Goal: Task Accomplishment & Management: Manage account settings

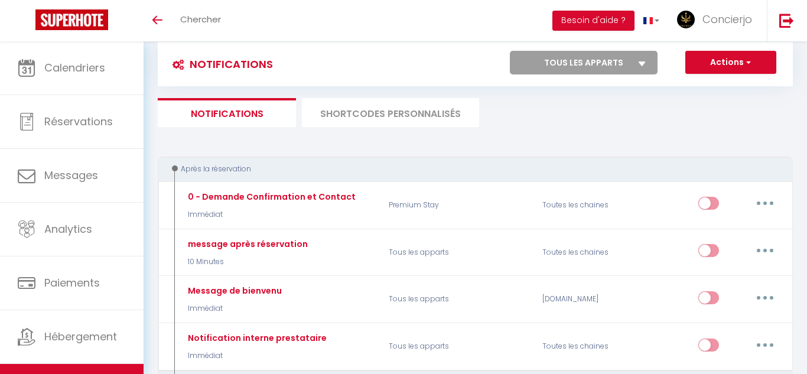
scroll to position [21, 0]
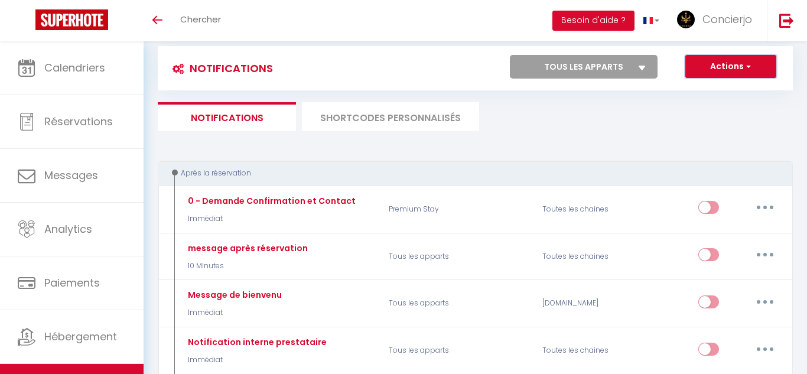
click at [739, 69] on button "Actions" at bounding box center [730, 67] width 91 height 24
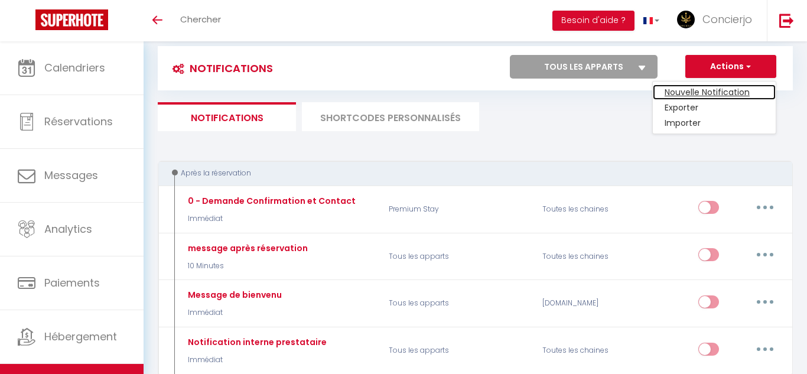
click at [726, 86] on link "Nouvelle Notification" at bounding box center [714, 91] width 123 height 15
select select "Immédiat"
select select
checkbox input "false"
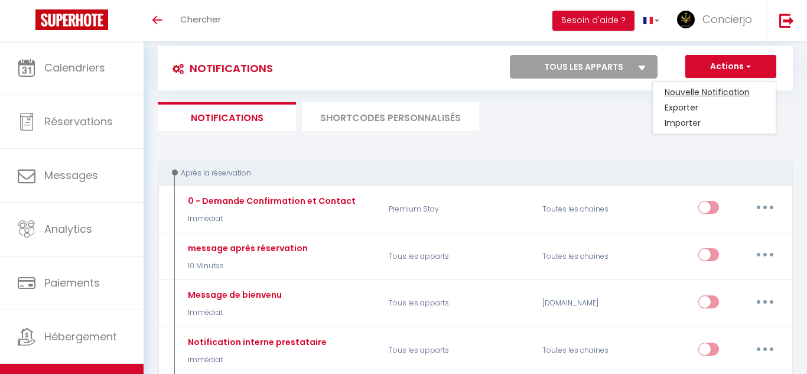
radio input "true"
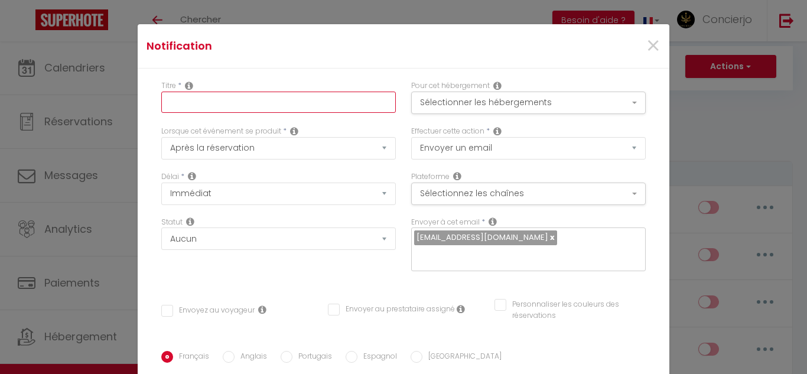
click at [176, 105] on input "text" at bounding box center [278, 102] width 234 height 21
type input "message poste séjour"
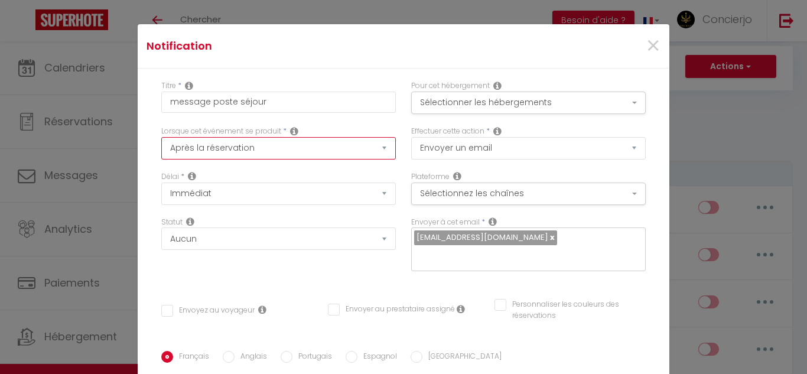
click at [382, 146] on select "Après la réservation Avant Checkin (à partir de 12h00) Après Checkin (à partir …" at bounding box center [278, 148] width 234 height 22
select select "5"
click at [161, 137] on select "Après la réservation Avant Checkin (à partir de 12h00) Après Checkin (à partir …" at bounding box center [278, 148] width 234 height 22
checkbox input "false"
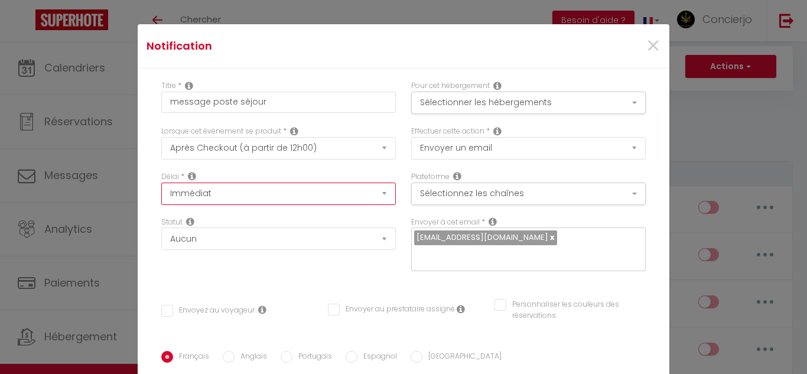
click at [380, 190] on select "Immédiat + 10 Minutes + 1 Heure + 2 Heures + 3 Heures + 4 Heures + 5 Heures + 6…" at bounding box center [278, 193] width 234 height 22
select select "6 Heures"
click at [161, 182] on select "Immédiat + 10 Minutes + 1 Heure + 2 Heures + 3 Heures + 4 Heures + 5 Heures + 6…" at bounding box center [278, 193] width 234 height 22
checkbox input "false"
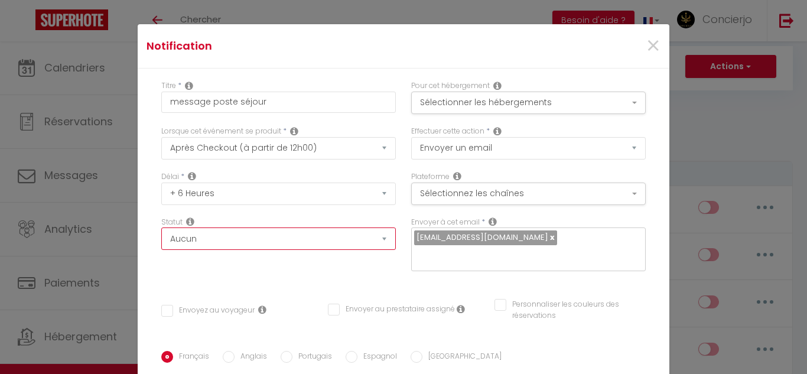
click at [386, 239] on select "Aucun Si la réservation est payée Si réservation non payée Si la caution a été …" at bounding box center [278, 238] width 234 height 22
select select "if_deposit_is_paid"
click at [161, 227] on select "Aucun Si la réservation est payée Si réservation non payée Si la caution a été …" at bounding box center [278, 238] width 234 height 22
click at [165, 311] on input "Envoyez au voyageur" at bounding box center [207, 311] width 93 height 12
checkbox input "true"
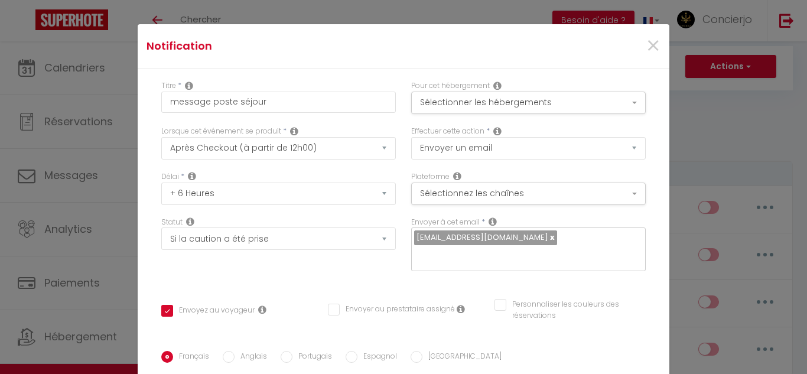
checkbox input "false"
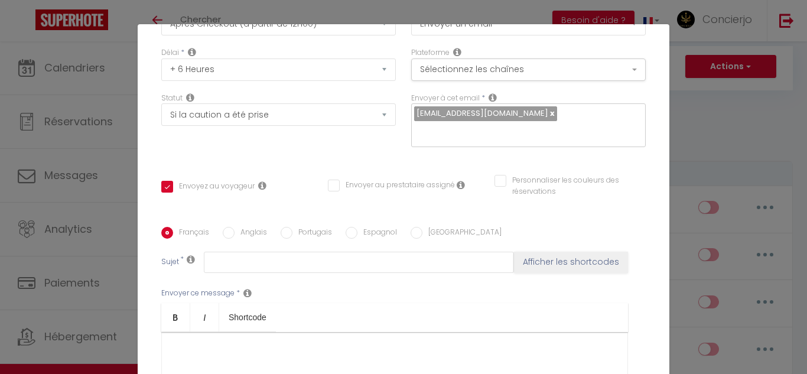
scroll to position [146, 0]
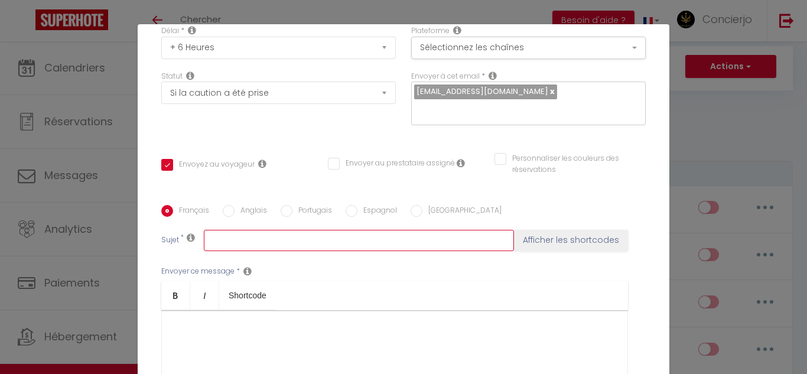
click at [216, 241] on input "text" at bounding box center [359, 240] width 310 height 21
type input "post-séjour"
click at [187, 332] on div at bounding box center [394, 369] width 467 height 118
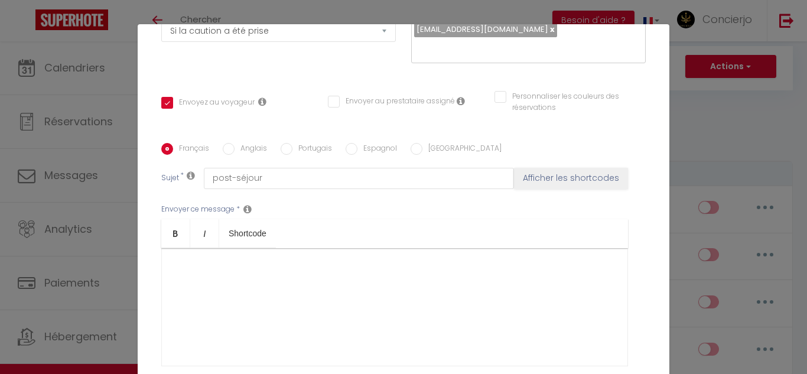
scroll to position [212, 0]
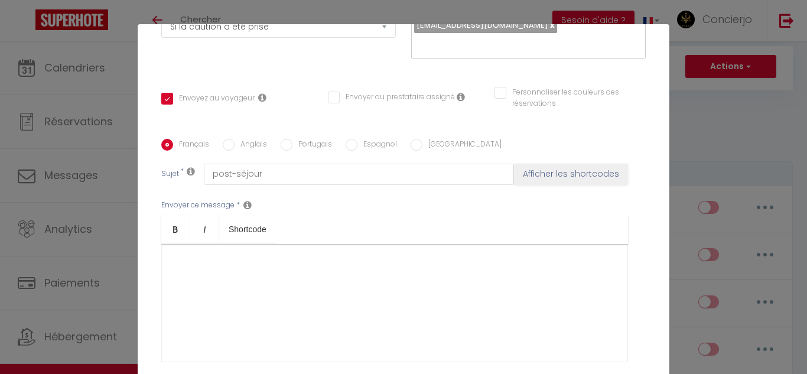
click at [302, 304] on div at bounding box center [394, 303] width 467 height 118
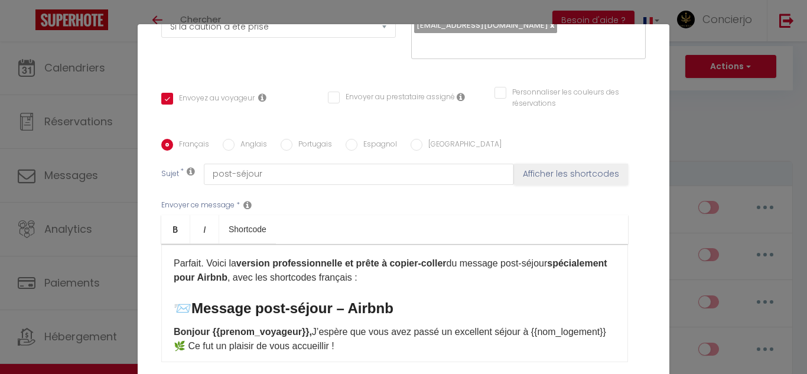
click at [385, 307] on strong "Message post-séjour – Airbnb" at bounding box center [292, 308] width 202 height 16
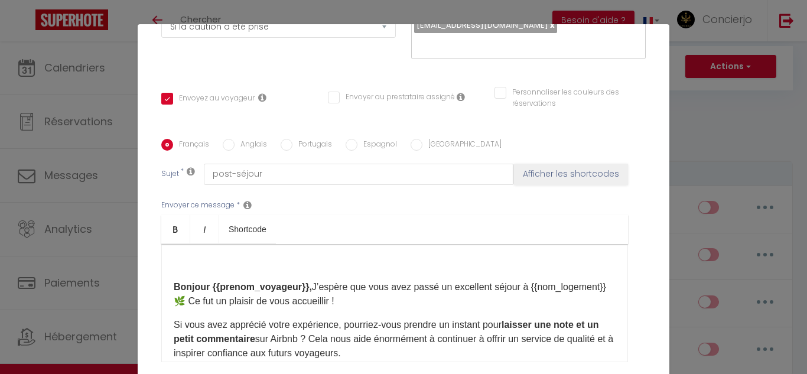
click at [308, 288] on strong "Bonjour {{prenom_voyageur}}," at bounding box center [243, 287] width 138 height 10
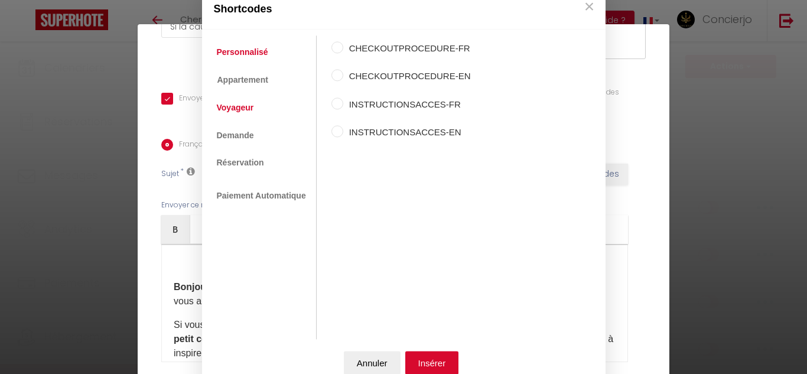
click at [229, 109] on link "Voyageur" at bounding box center [235, 107] width 49 height 21
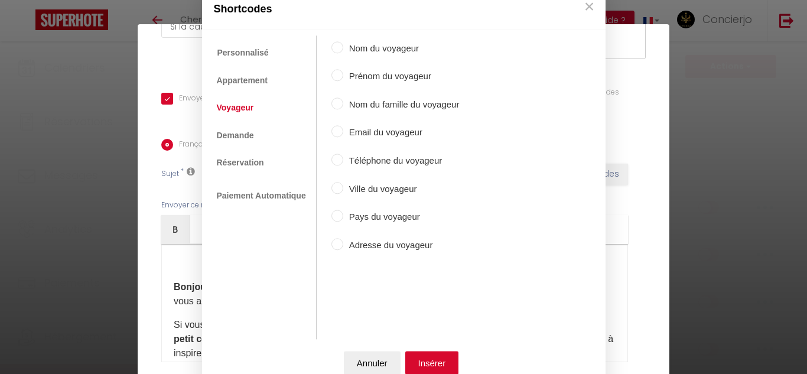
click at [334, 49] on input "Nom du voyageur" at bounding box center [337, 47] width 12 height 12
radio input "true"
click at [442, 363] on button "Insérer" at bounding box center [432, 363] width 54 height 24
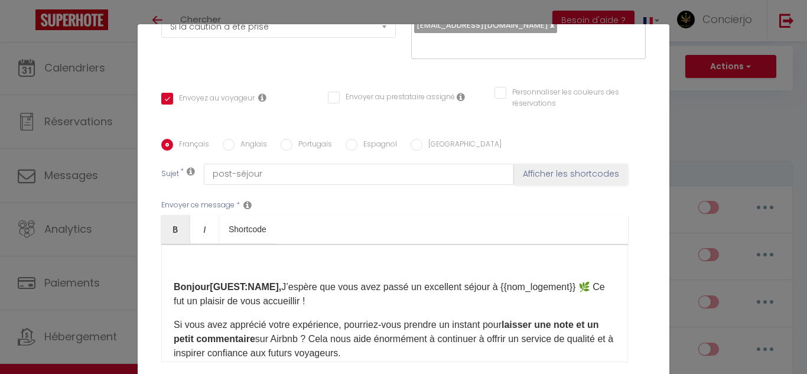
click at [279, 287] on p "Bonjour [GUEST:NAME] ​ , J’espère que vous avez passé un excellent séjour à {{n…" at bounding box center [395, 294] width 442 height 28
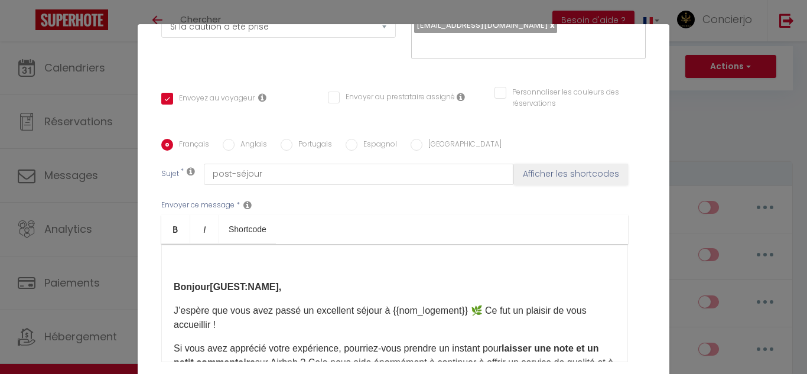
click at [468, 310] on p "J’espère que vous avez passé un excellent séjour à {{nom_logement}} 🌿 Ce fut un…" at bounding box center [395, 318] width 442 height 28
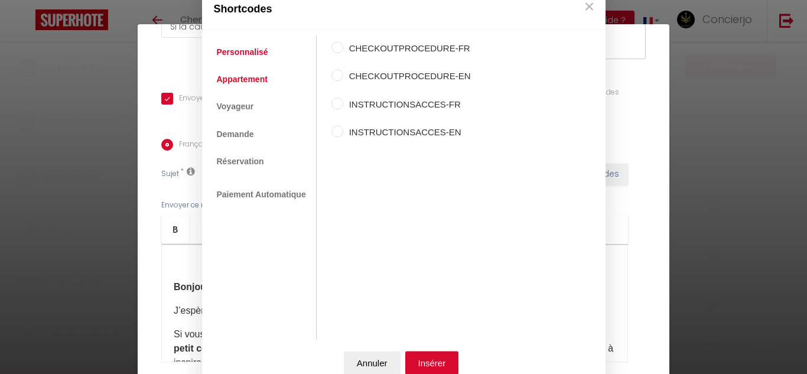
click at [242, 77] on link "Appartement" at bounding box center [242, 79] width 63 height 21
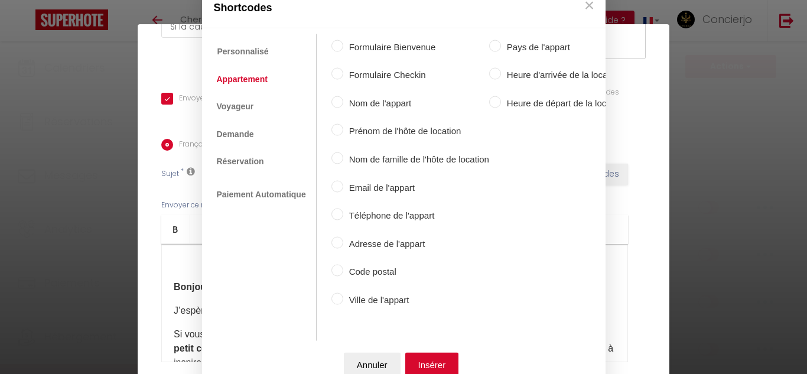
click at [332, 100] on input "Nom de l'appart" at bounding box center [337, 102] width 12 height 12
radio input "true"
click at [446, 358] on button "Insérer" at bounding box center [432, 365] width 54 height 24
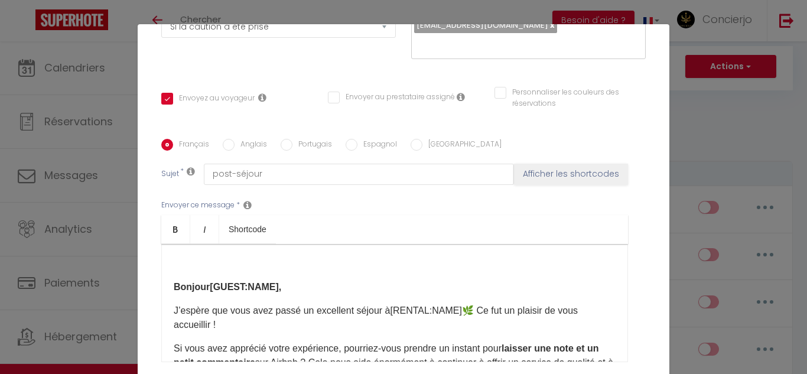
click at [473, 311] on p "J’espère que vous avez passé un excellent séjour à [RENTAL:NAME] ​ 🌿 Ce fut un …" at bounding box center [395, 318] width 442 height 28
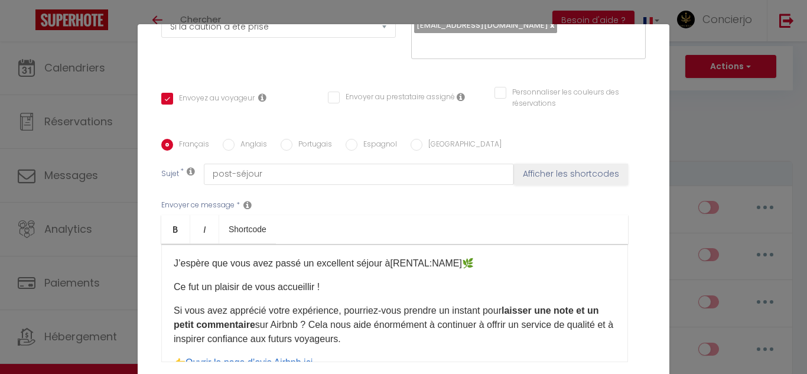
scroll to position [53, 0]
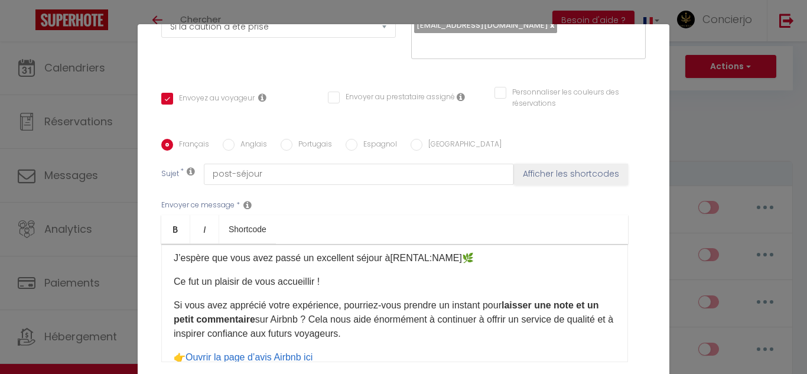
click at [312, 321] on p "Si vous avez apprécié votre expérience, pourriez-vous prendre un instant pour l…" at bounding box center [395, 319] width 442 height 43
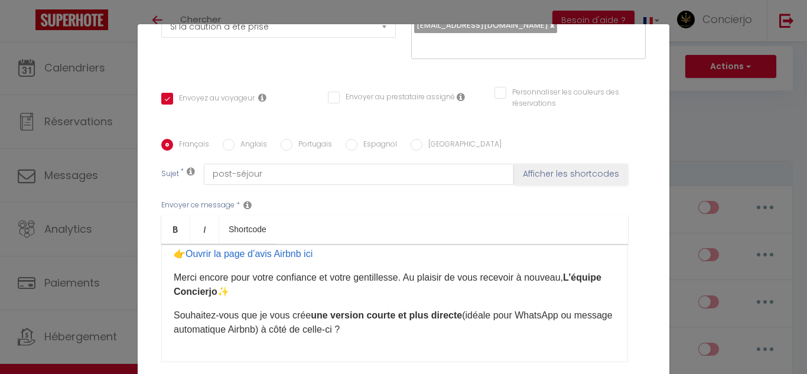
scroll to position [193, 0]
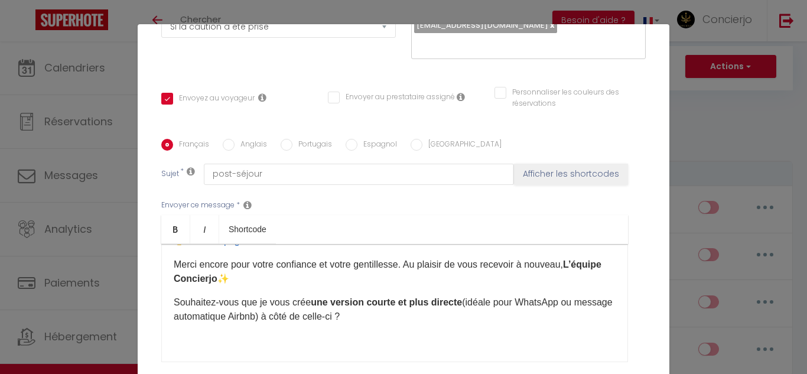
click at [356, 318] on p "Souhaitez-vous que je vous crée une version courte et plus directe (idéale pour…" at bounding box center [395, 309] width 442 height 28
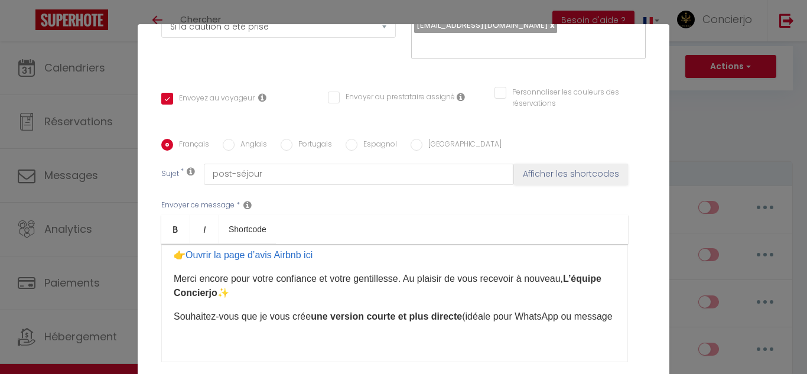
scroll to position [178, 0]
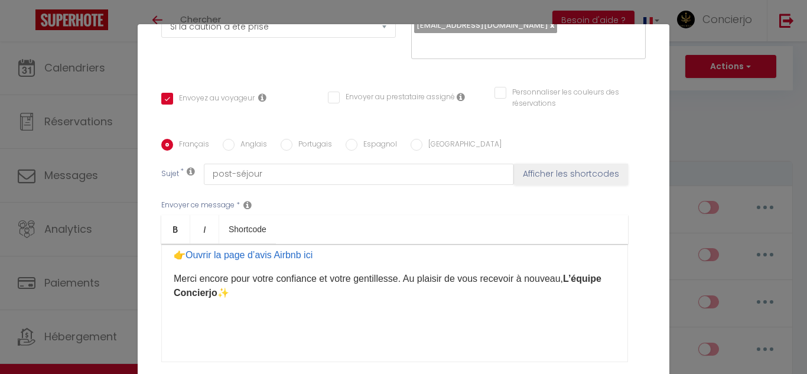
click at [572, 276] on p "Merci encore pour votre confiance et votre gentillesse. Au plaisir de vous rece…" at bounding box center [395, 286] width 442 height 28
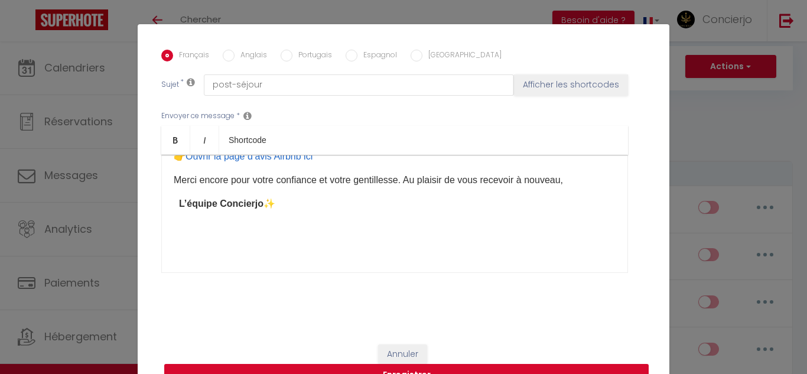
scroll to position [48, 0]
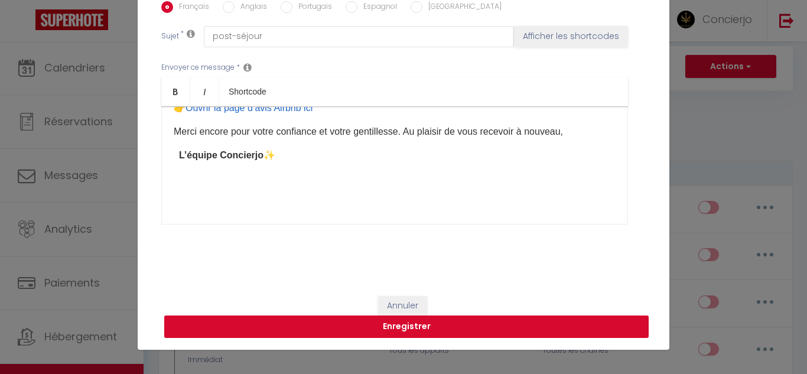
click at [402, 328] on button "Enregistrer" at bounding box center [406, 326] width 484 height 22
checkbox input "false"
